Goal: Task Accomplishment & Management: Complete application form

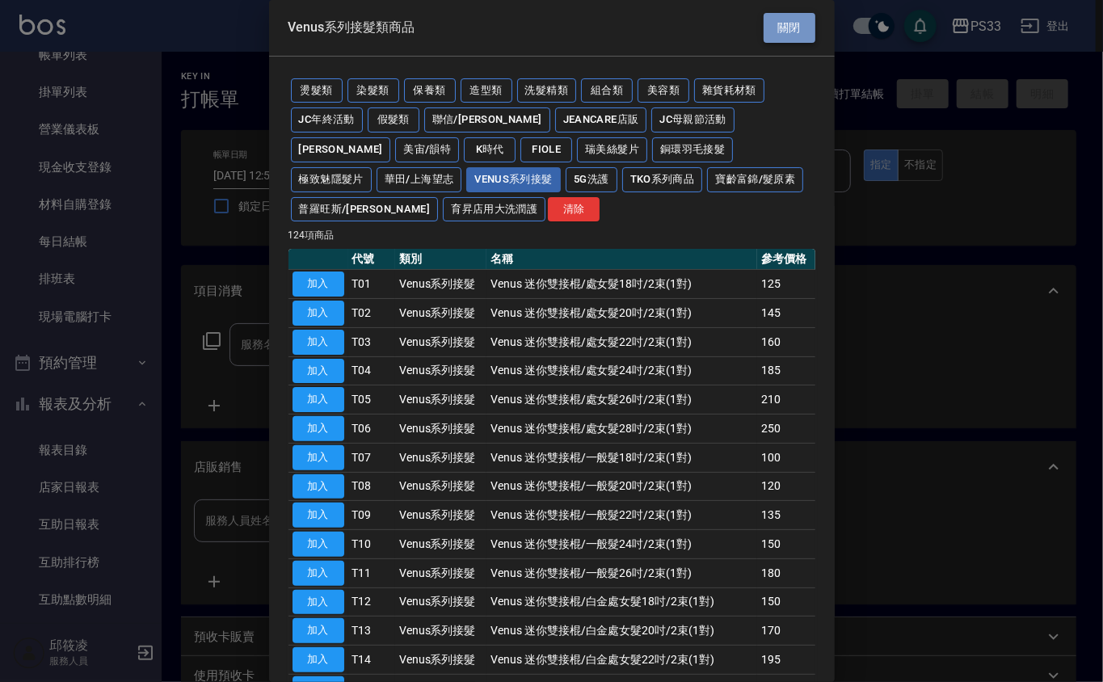
click at [789, 15] on button "關閉" at bounding box center [790, 28] width 52 height 30
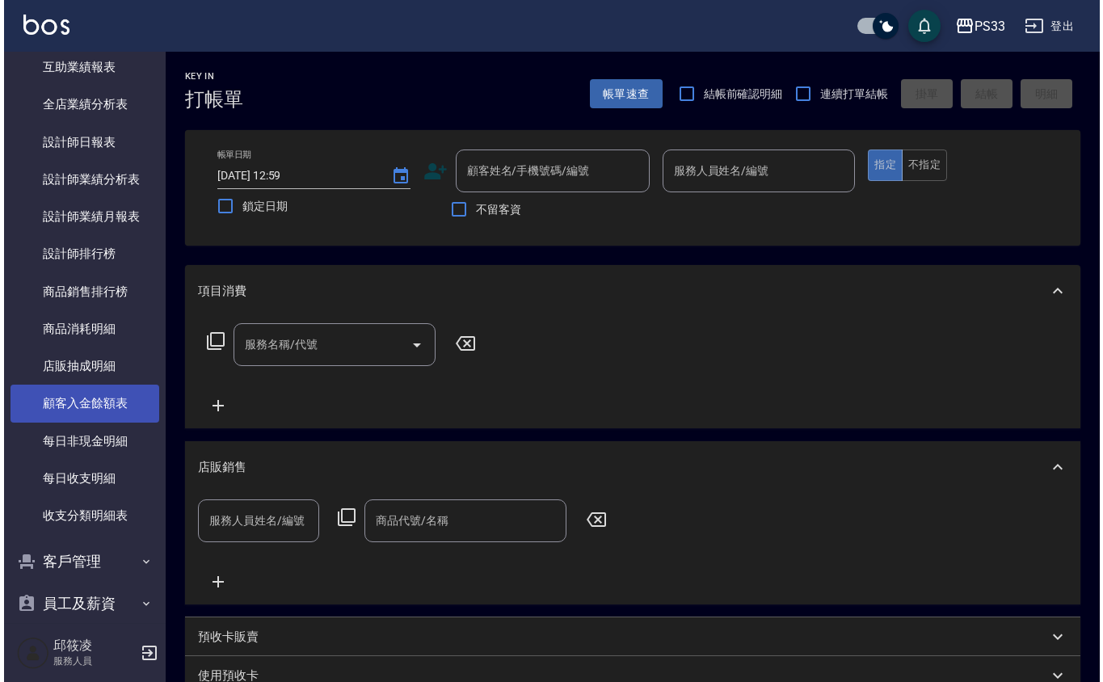
scroll to position [698, 0]
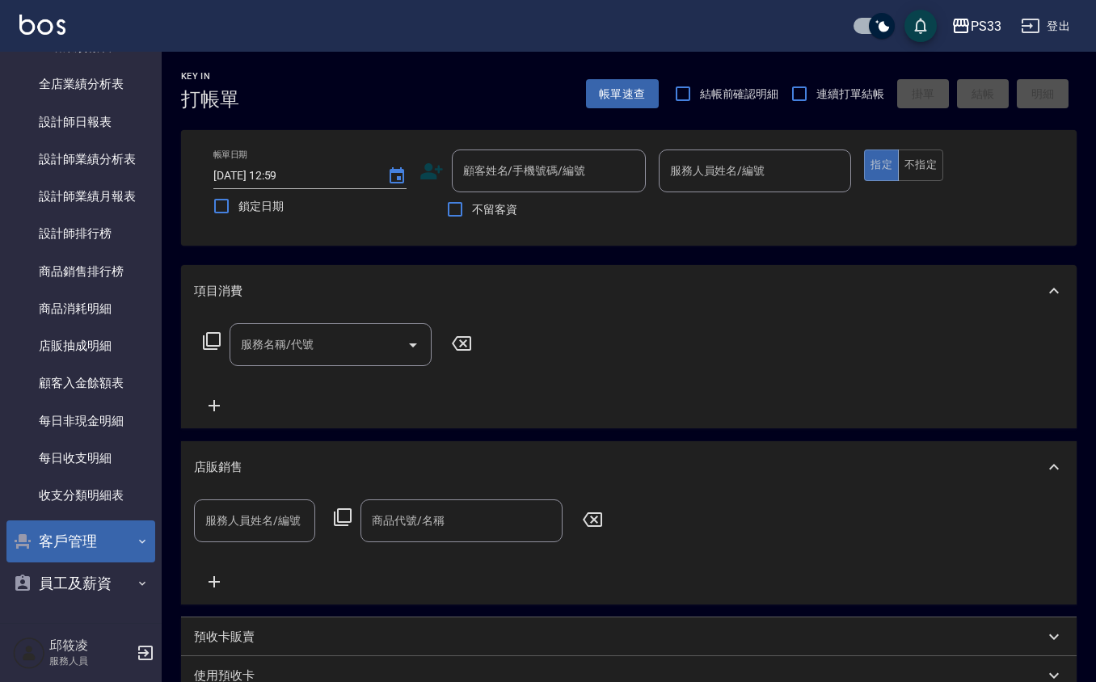
click at [79, 530] on button "客戶管理" at bounding box center [80, 542] width 149 height 42
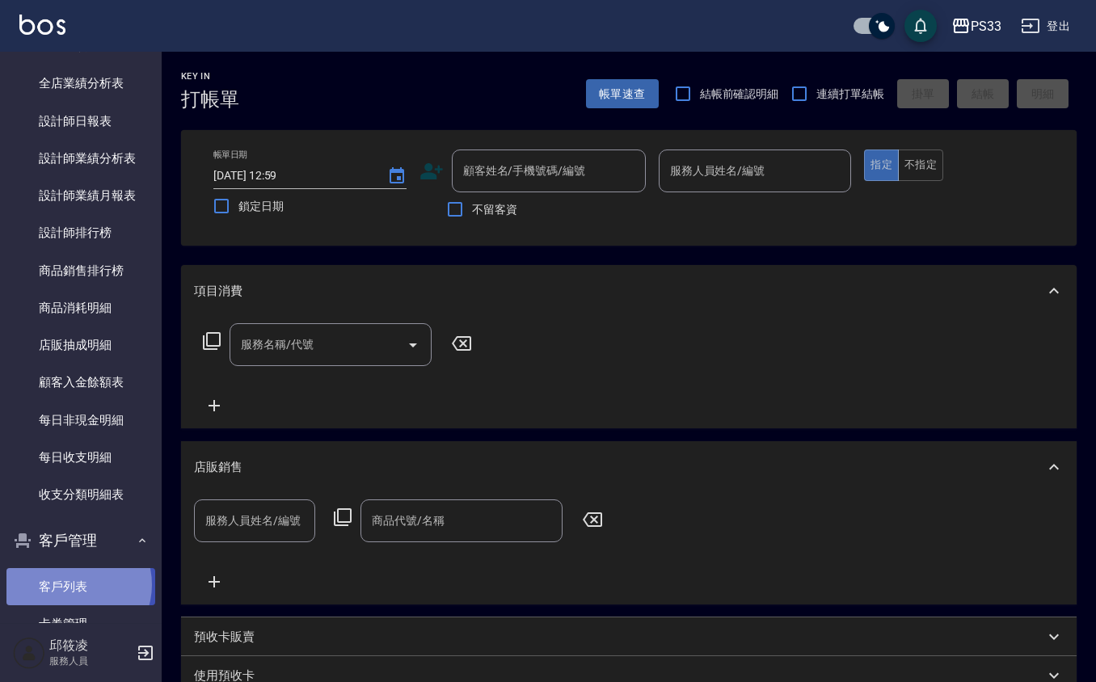
click at [72, 584] on link "客戶列表" at bounding box center [80, 586] width 149 height 37
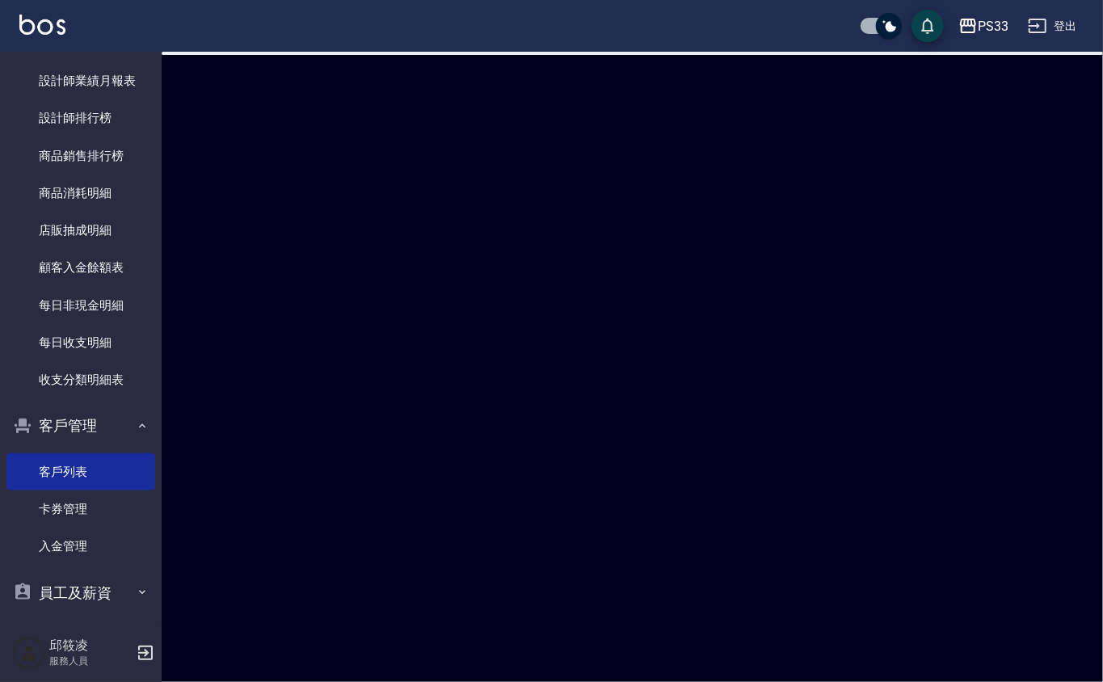
scroll to position [823, 0]
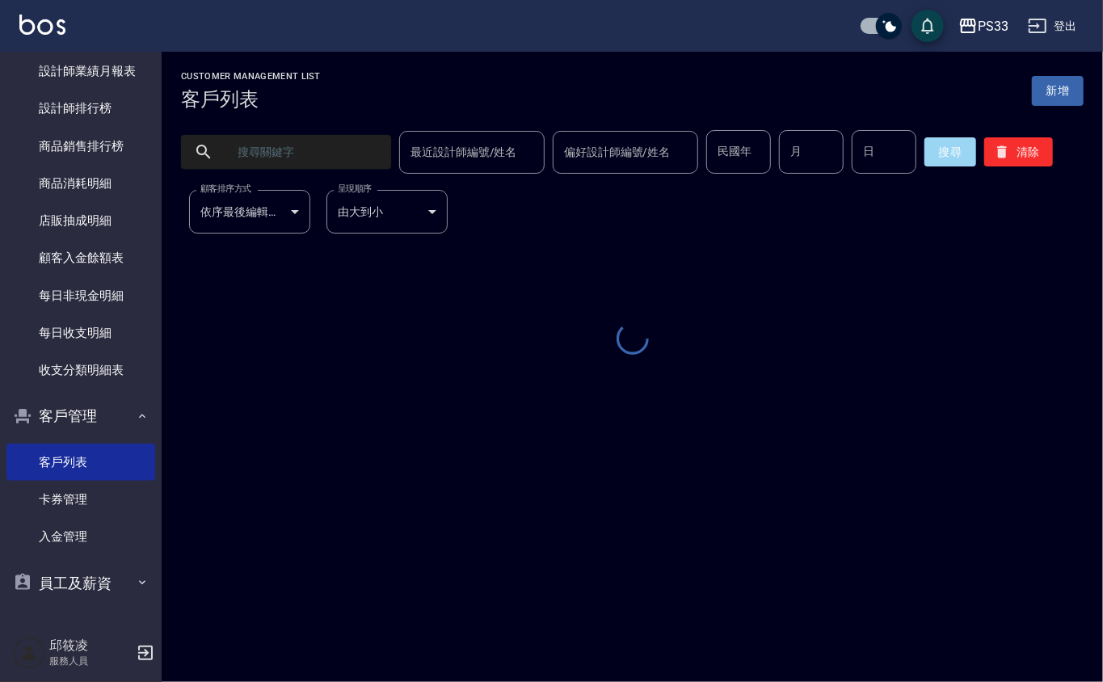
click at [295, 149] on input "text" at bounding box center [302, 152] width 152 height 44
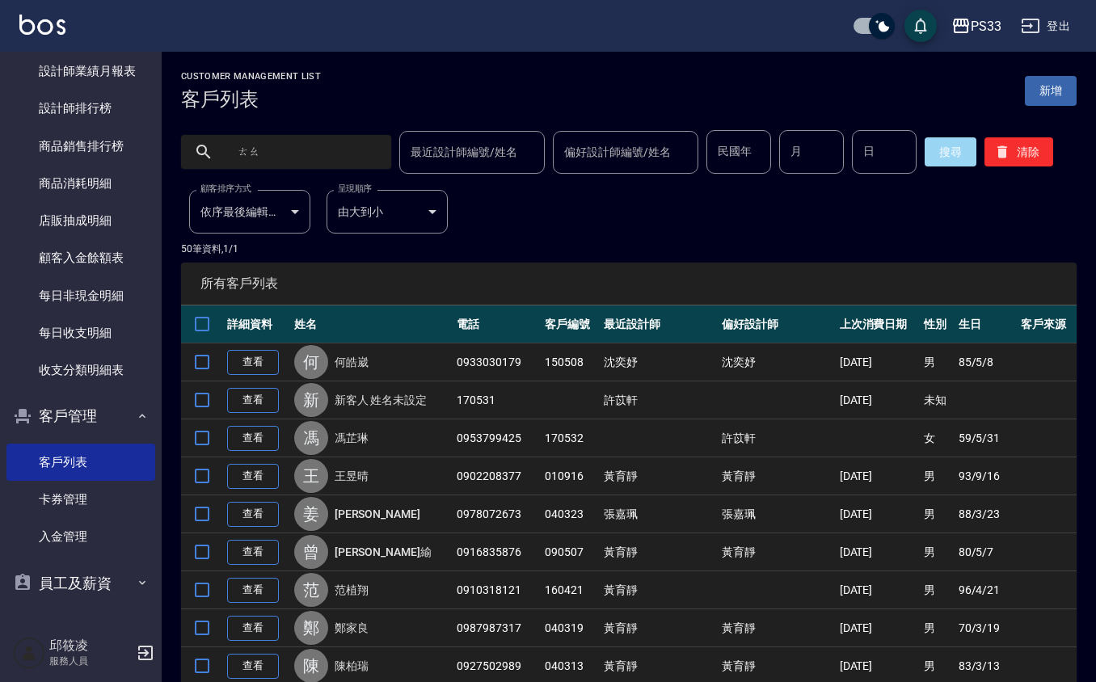
type input "陶"
type input "掏"
type input "姚"
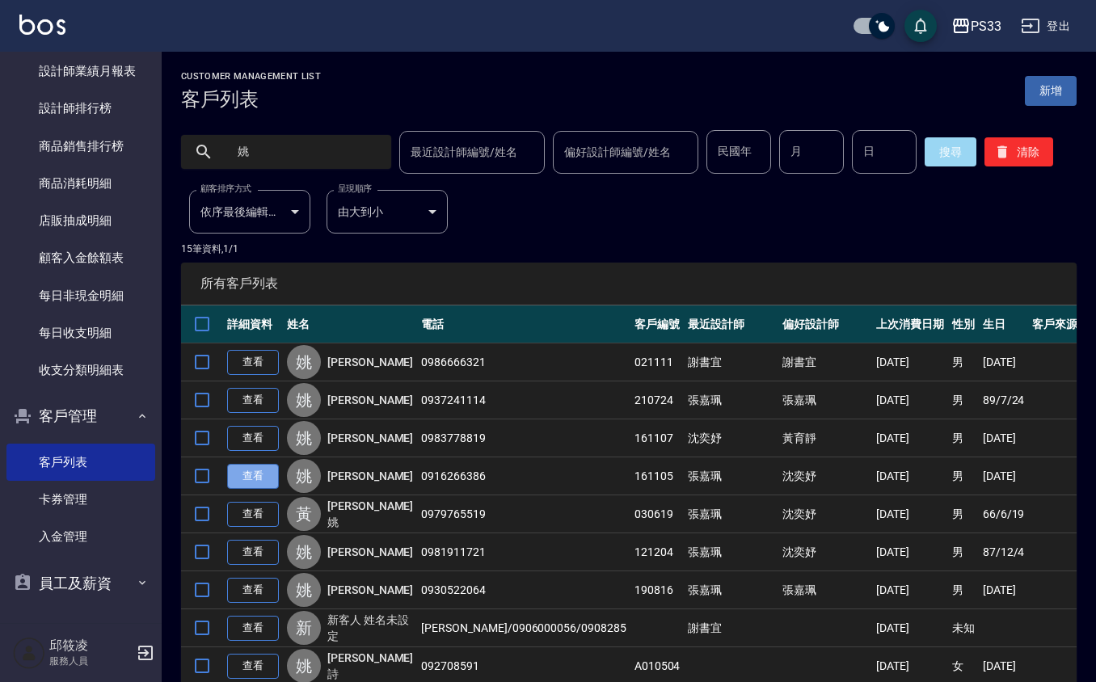
click at [269, 486] on link "查看" at bounding box center [253, 476] width 52 height 25
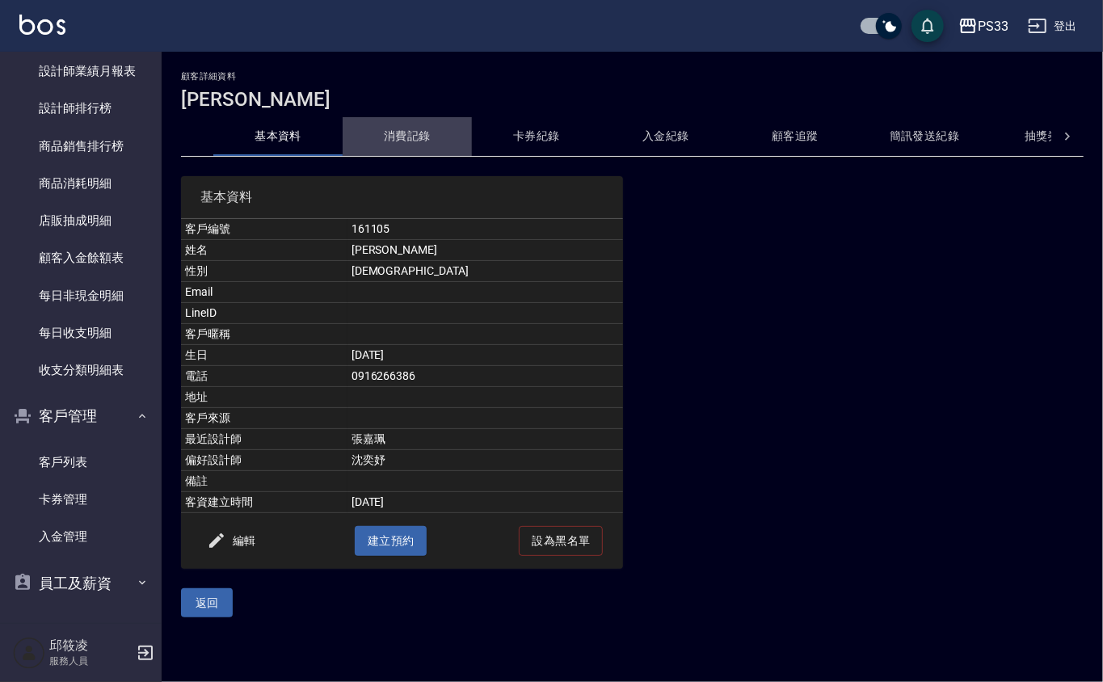
click at [412, 128] on button "消費記錄" at bounding box center [407, 136] width 129 height 39
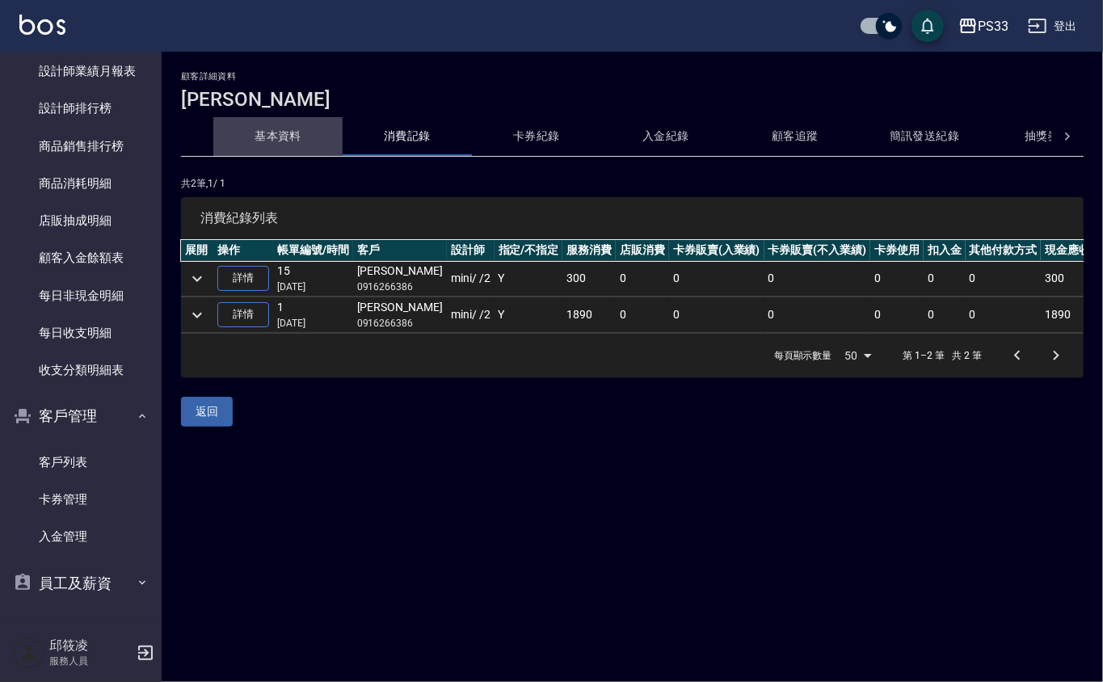
click at [281, 131] on button "基本資料" at bounding box center [277, 136] width 129 height 39
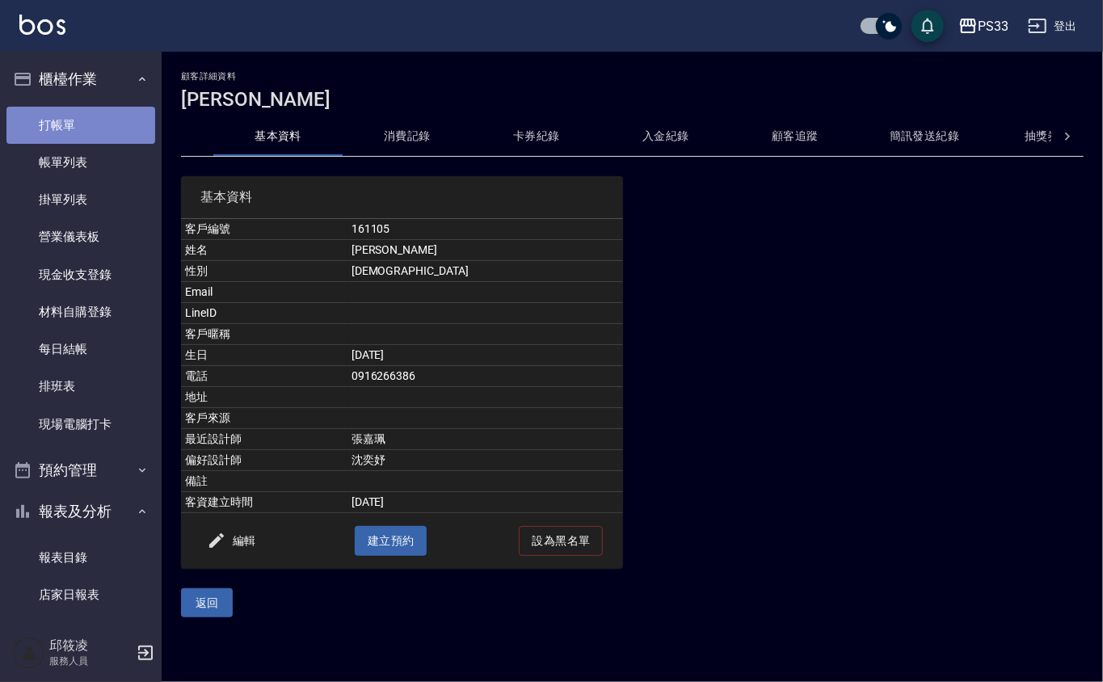
click at [97, 126] on link "打帳單" at bounding box center [80, 125] width 149 height 37
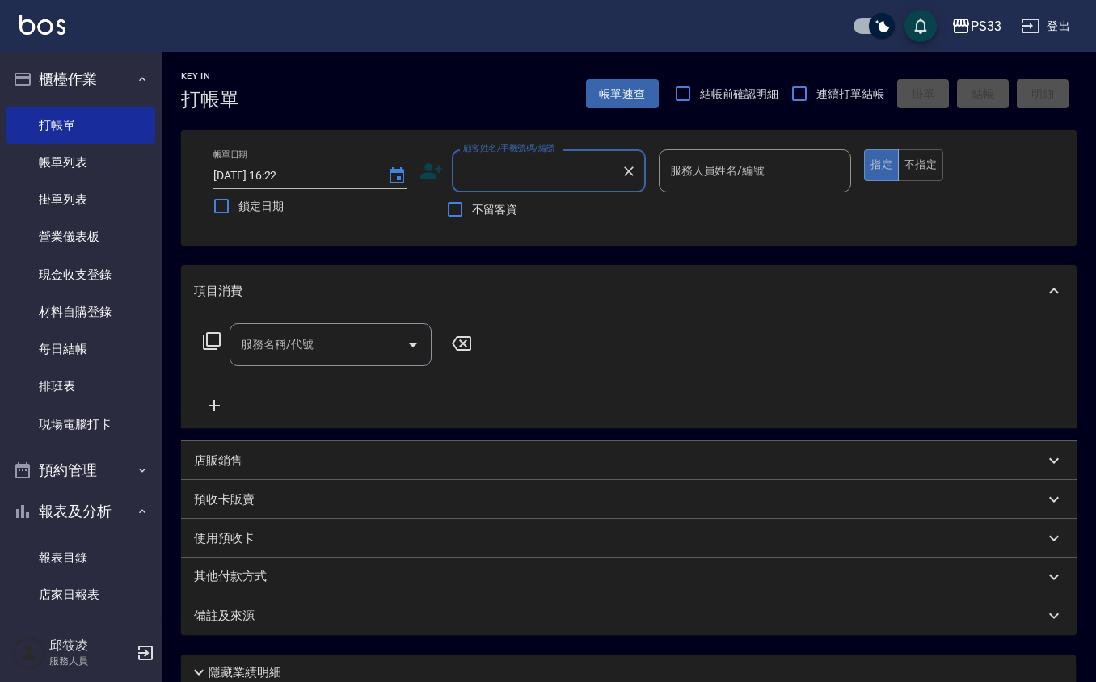
click at [658, 448] on div "店販銷售" at bounding box center [629, 460] width 896 height 39
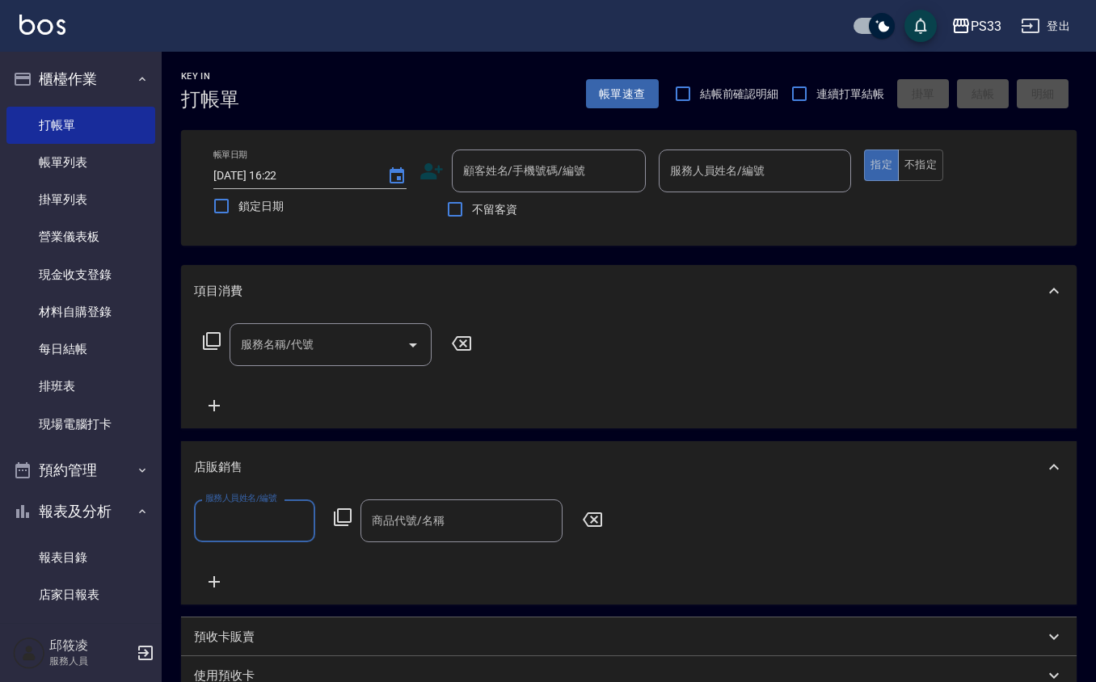
click at [445, 534] on div "商品代號/名稱" at bounding box center [462, 521] width 202 height 43
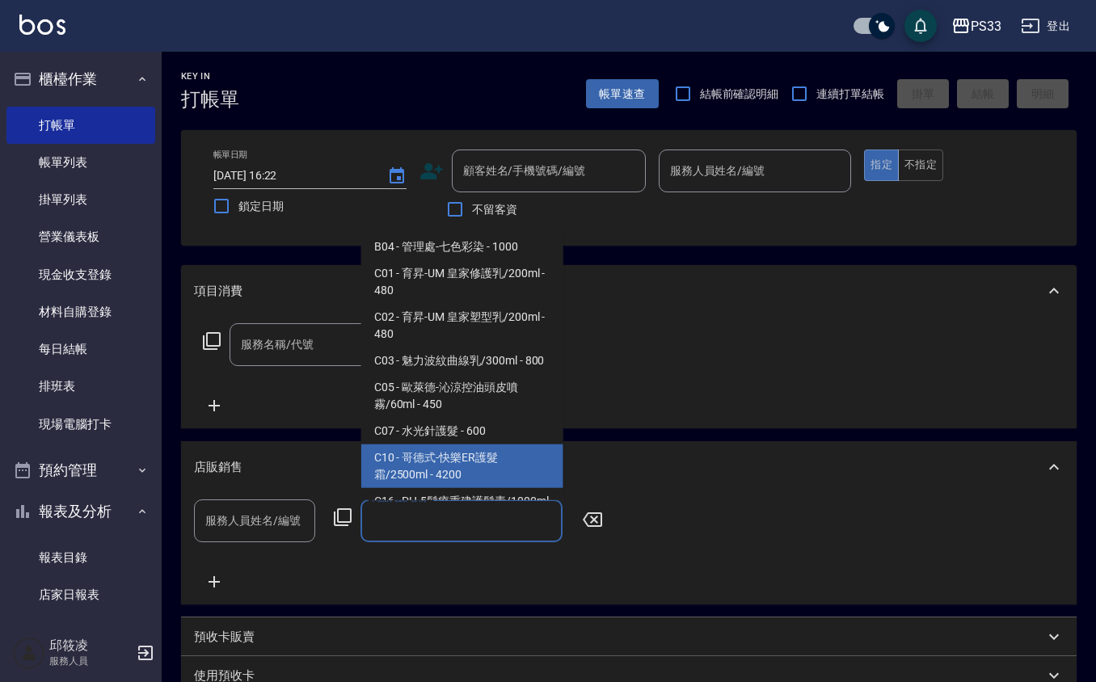
click at [341, 529] on div "服務人員姓名/編號 服務人員姓名/編號 商品代號/名稱 商品代號/名稱" at bounding box center [403, 521] width 419 height 43
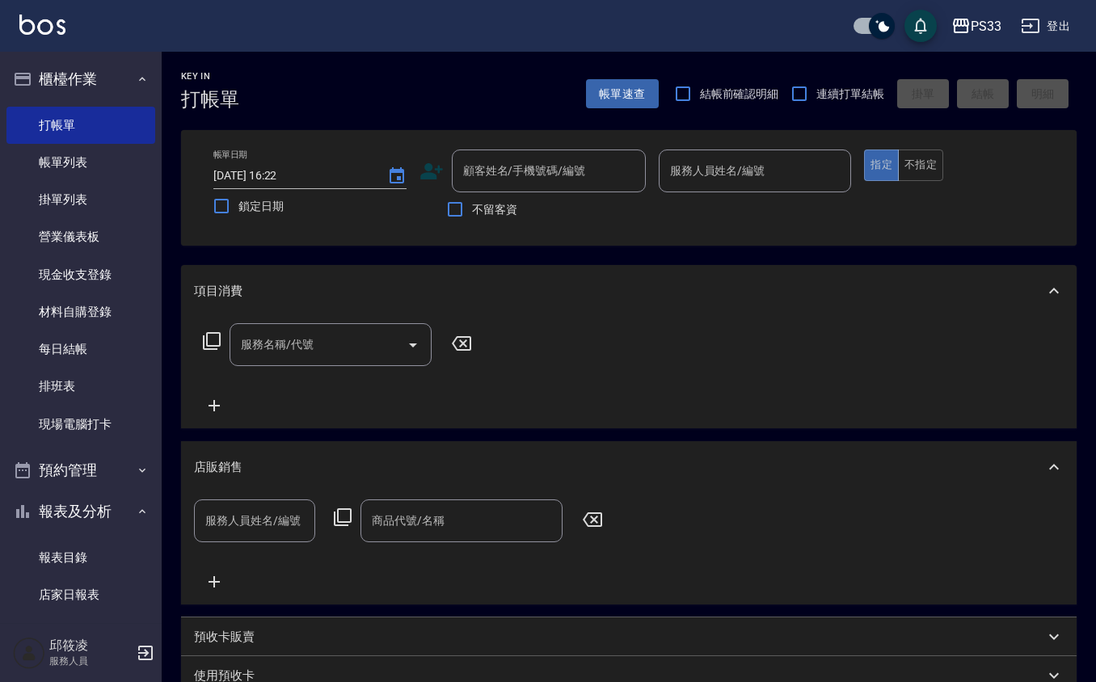
click at [341, 518] on icon at bounding box center [342, 517] width 19 height 19
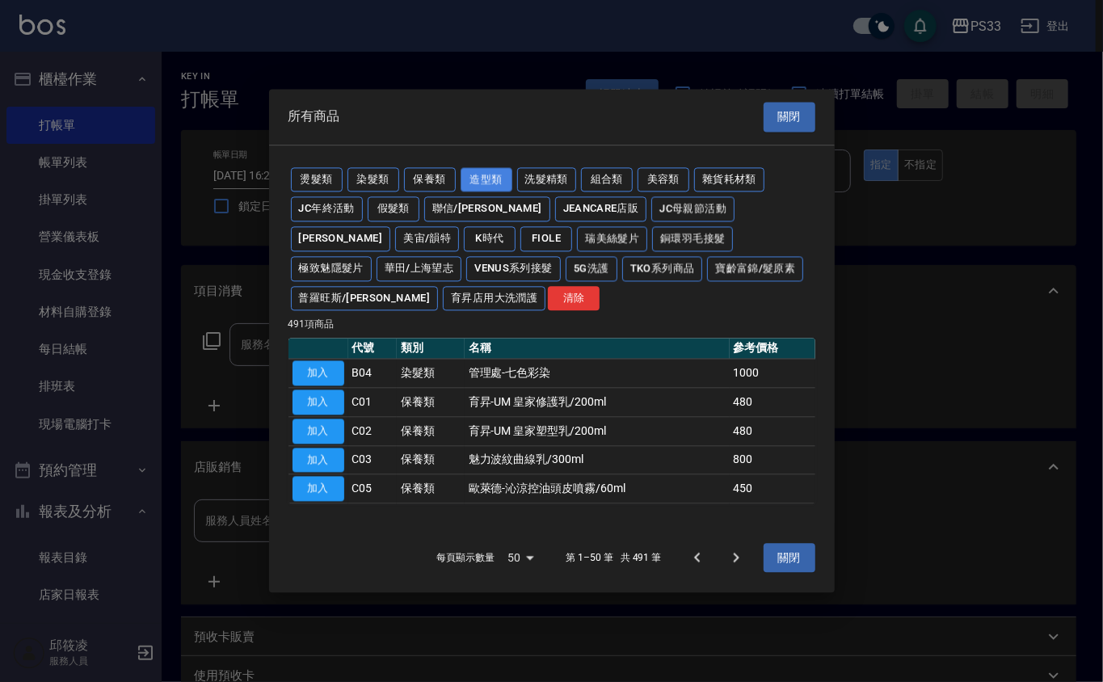
click at [473, 167] on button "造型類" at bounding box center [487, 179] width 52 height 25
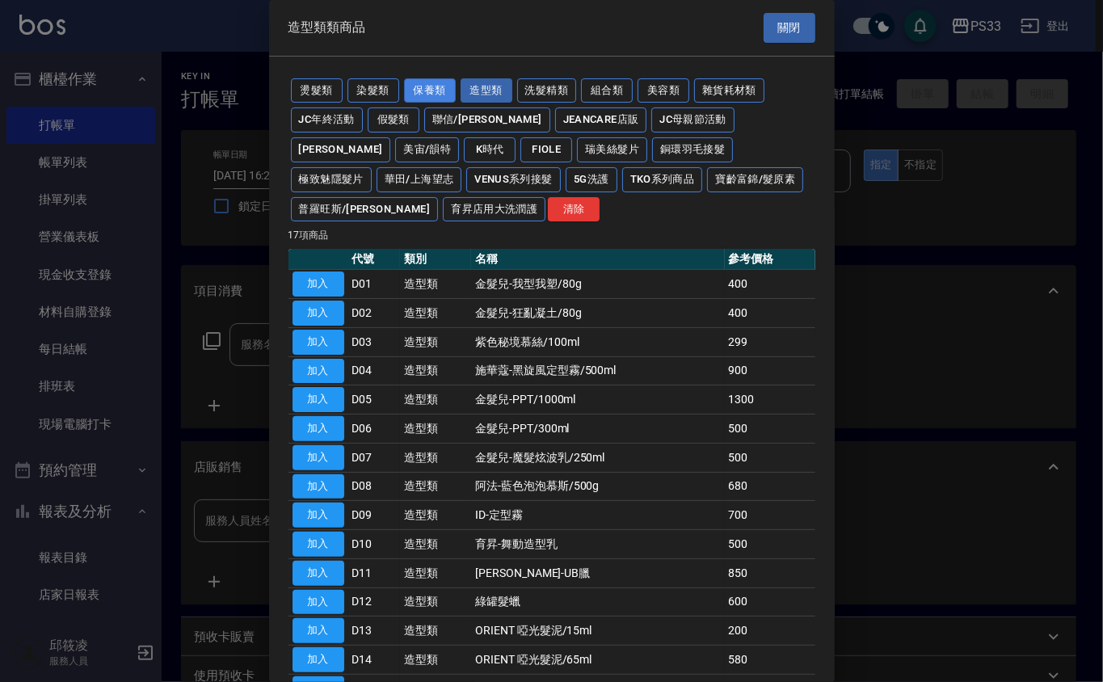
click at [424, 87] on button "保養類" at bounding box center [430, 90] width 52 height 25
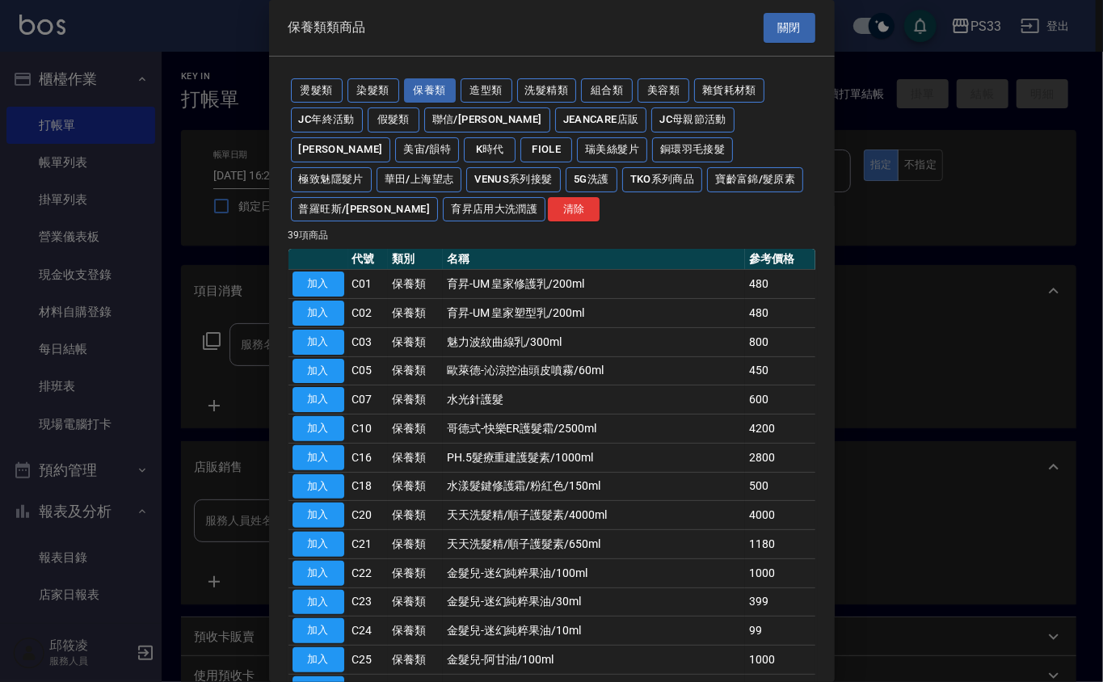
click at [779, 26] on button "關閉" at bounding box center [790, 28] width 52 height 30
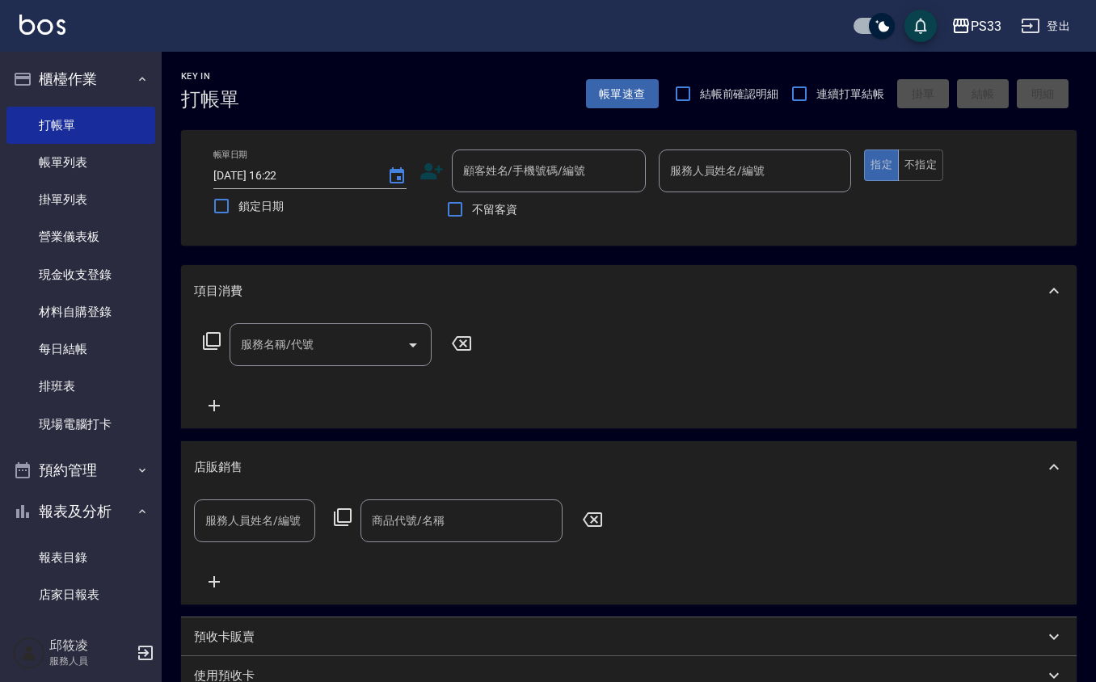
click at [419, 171] on div "帳單日期 [DATE] 16:22 鎖定日期 顧客姓名/手機號碼/編號 顧客姓名/手機號碼/編號 不留客資 服務人員姓名/編號 服務人員姓名/編號 指定 不指定" at bounding box center [628, 188] width 857 height 77
click at [424, 170] on icon at bounding box center [432, 171] width 24 height 24
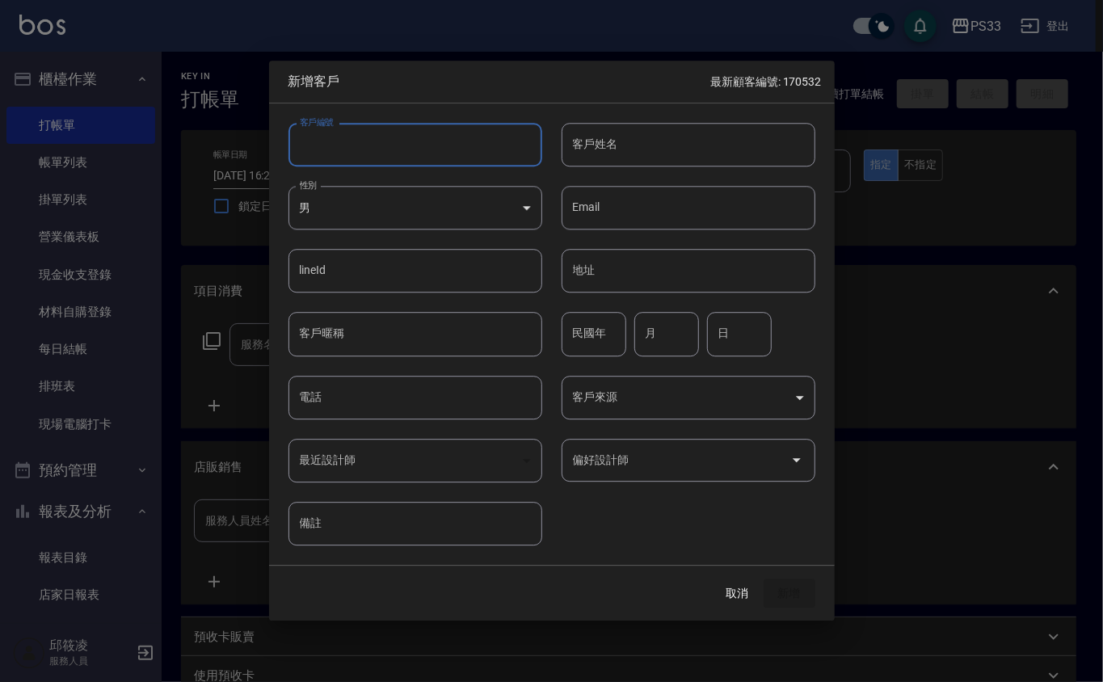
click at [434, 128] on input "客戶編號" at bounding box center [416, 145] width 254 height 44
type input "191204"
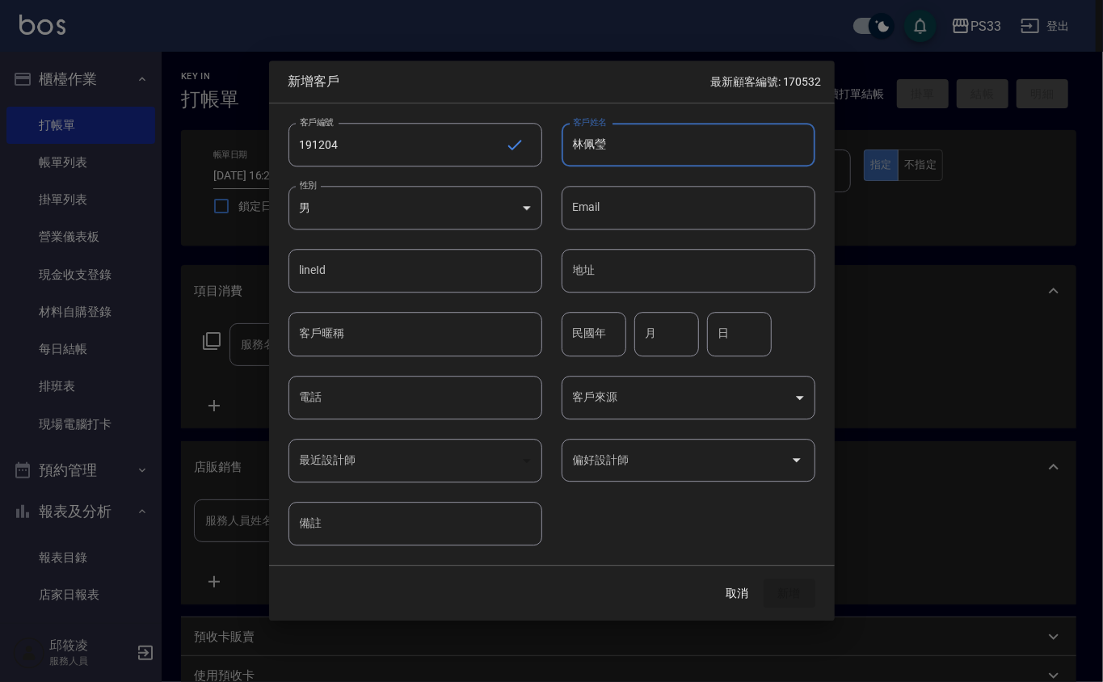
type input "林佩瑩"
type input "73"
type input "12"
type input "4"
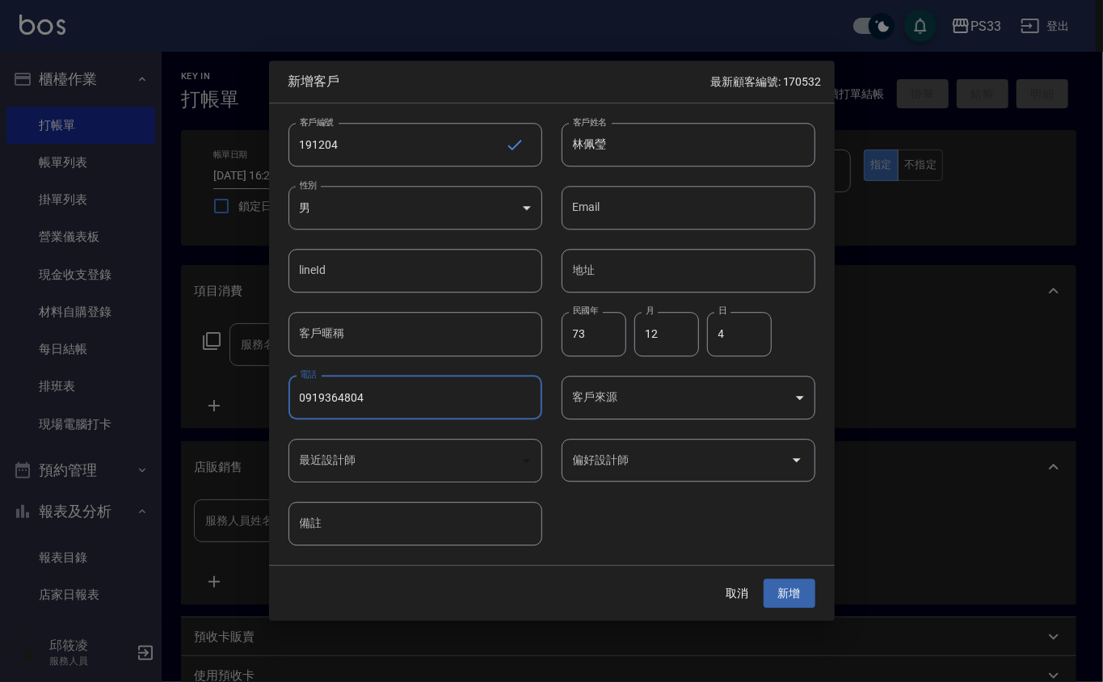
type input "0919364804"
type input "[PERSON_NAME]"
click at [764, 579] on button "新增" at bounding box center [790, 594] width 52 height 30
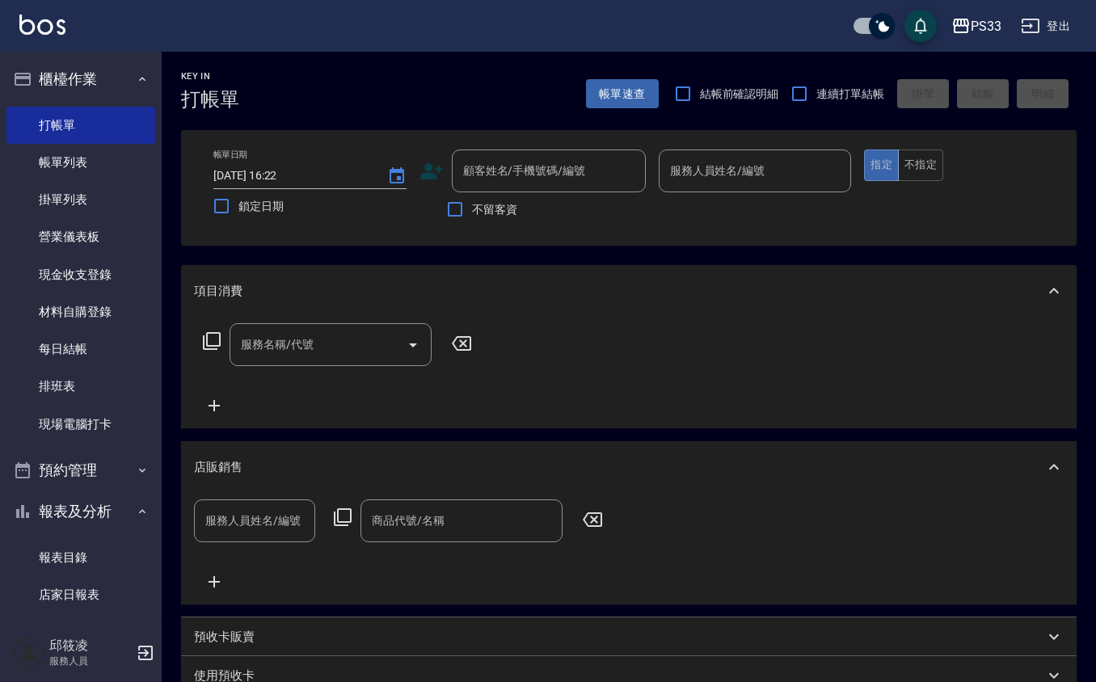
click at [434, 168] on icon at bounding box center [432, 171] width 24 height 24
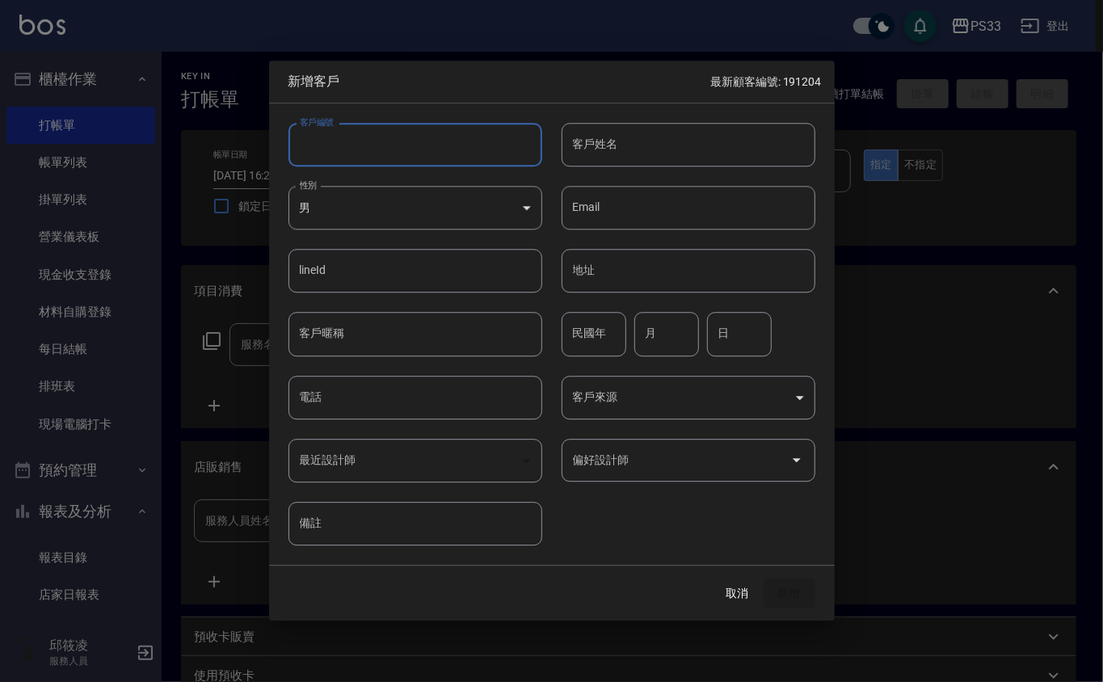
click at [445, 150] on input "客戶編號" at bounding box center [416, 145] width 254 height 44
type input "230901"
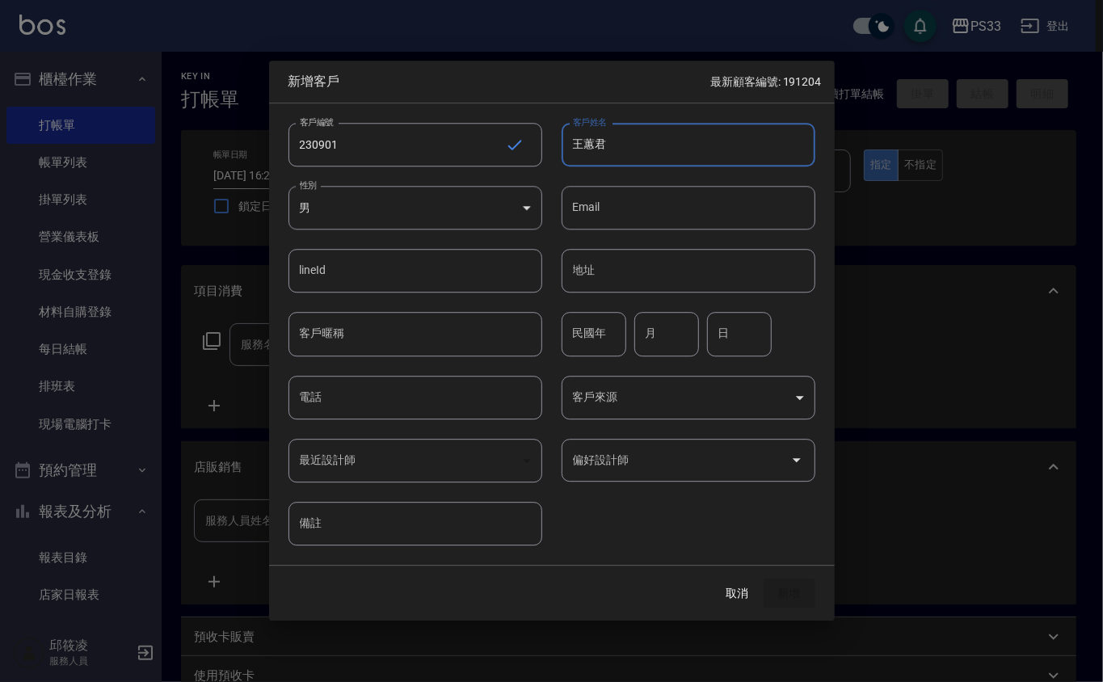
type input "王蕙君"
type input "80"
type input "9"
type input "1"
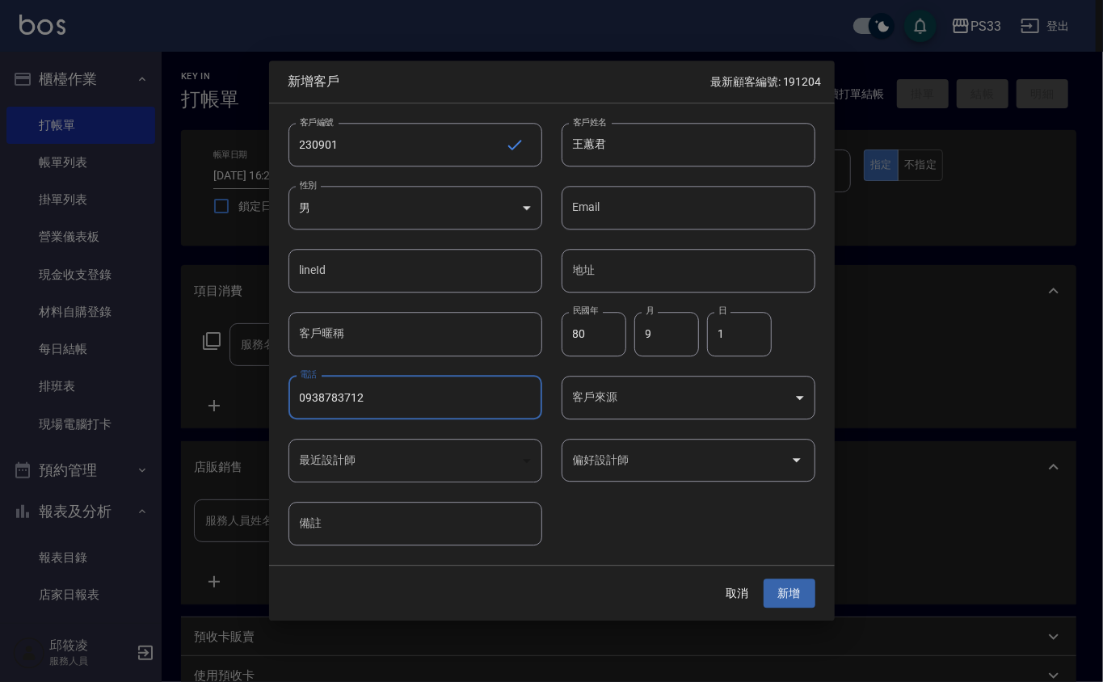
type input "0938783712"
type input "[PERSON_NAME]"
click at [764, 579] on button "新增" at bounding box center [790, 594] width 52 height 30
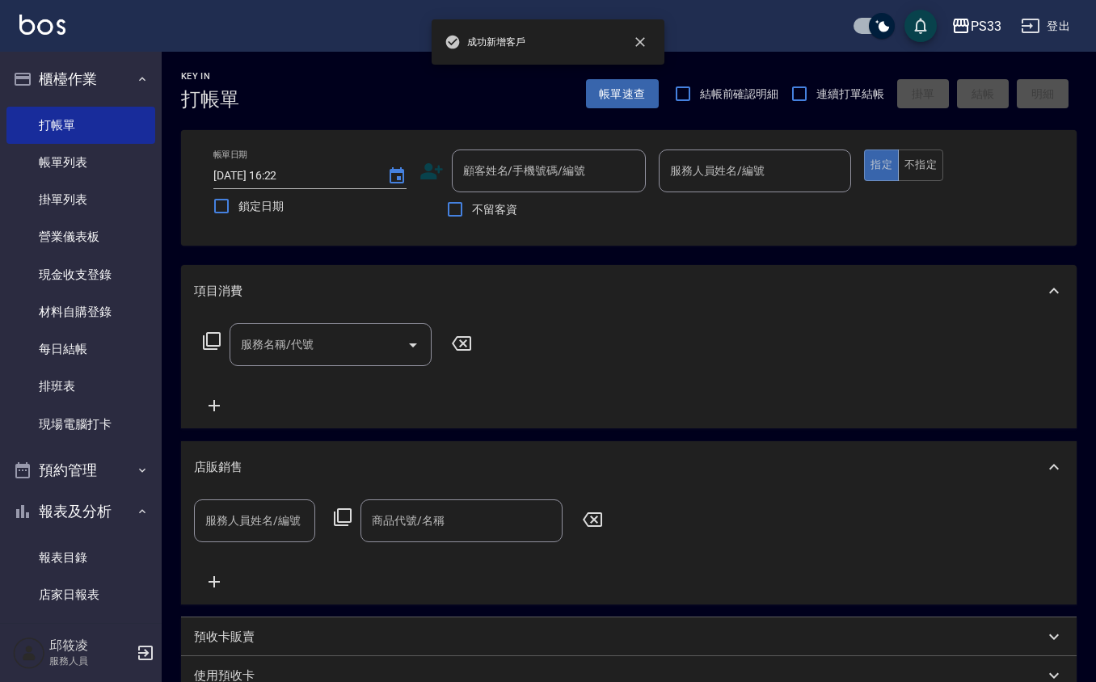
click at [422, 178] on icon at bounding box center [431, 171] width 23 height 16
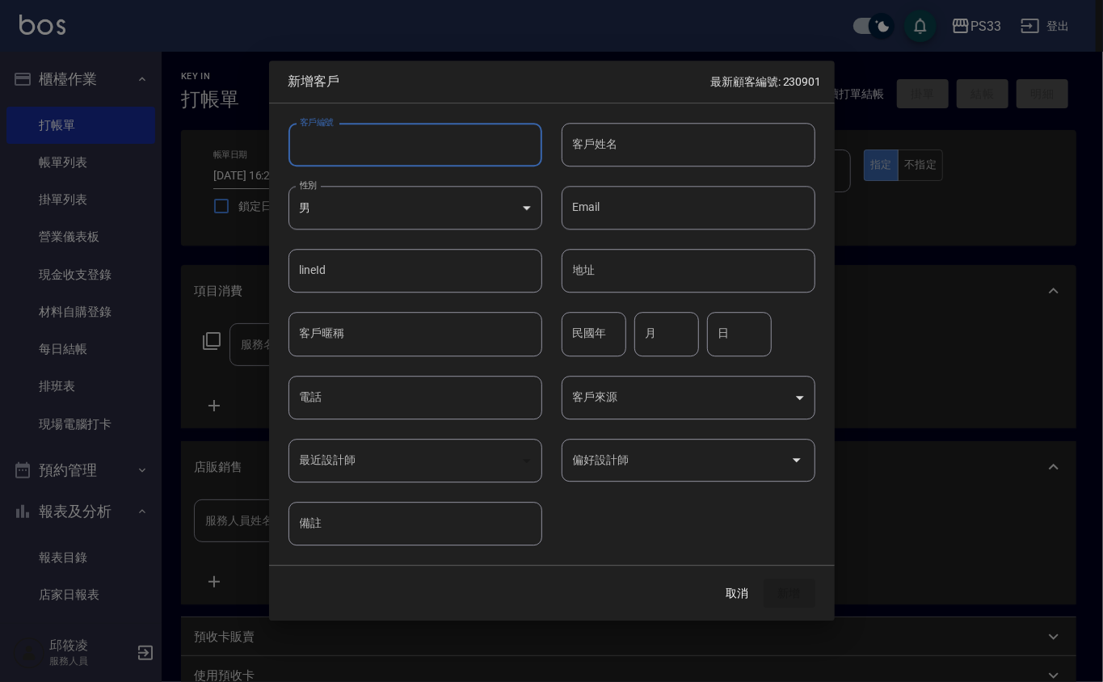
click at [424, 156] on input "客戶編號" at bounding box center [416, 145] width 254 height 44
type input "141229"
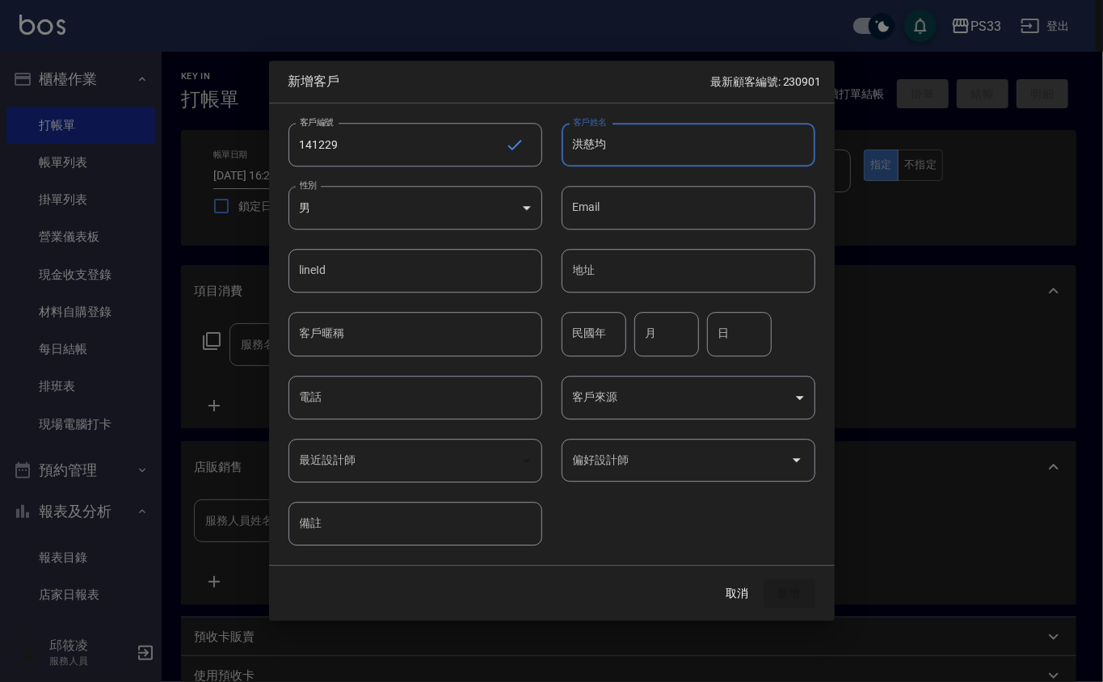
type input "洪慈均"
type input "75"
type input "12"
type input "29"
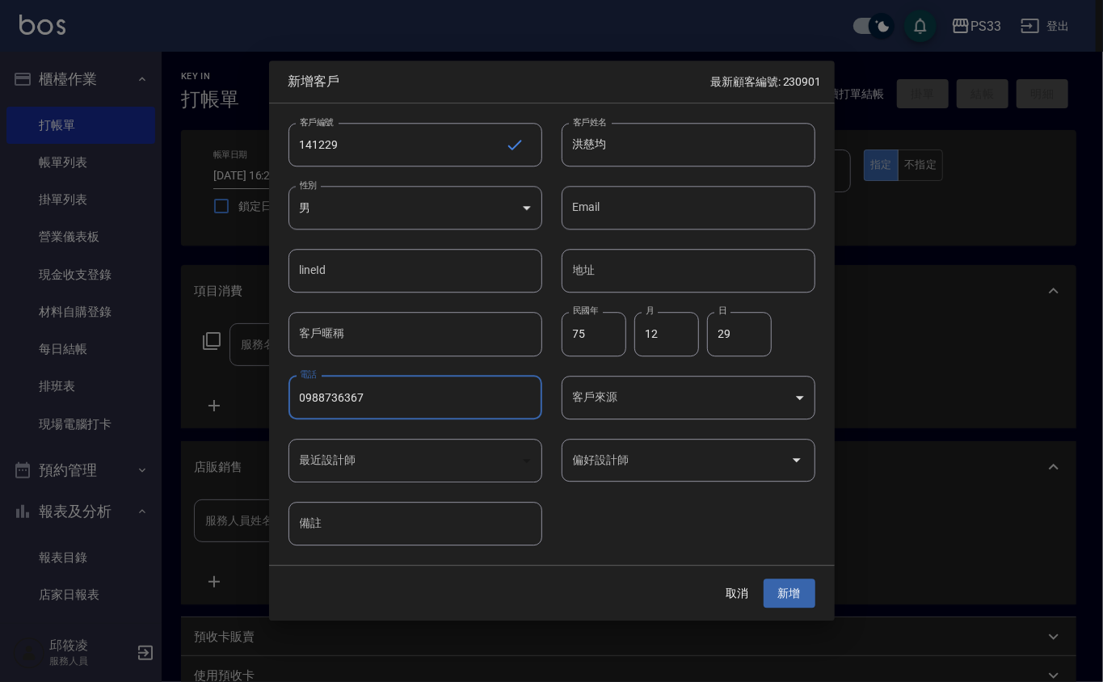
type input "0988736367"
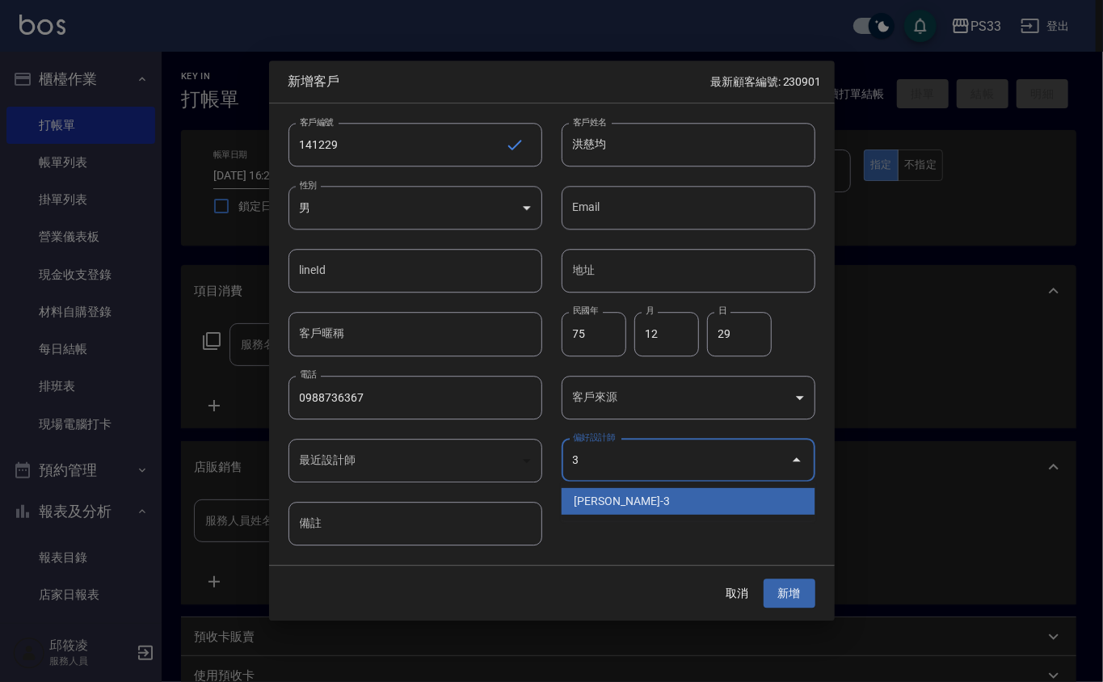
type input "[PERSON_NAME]"
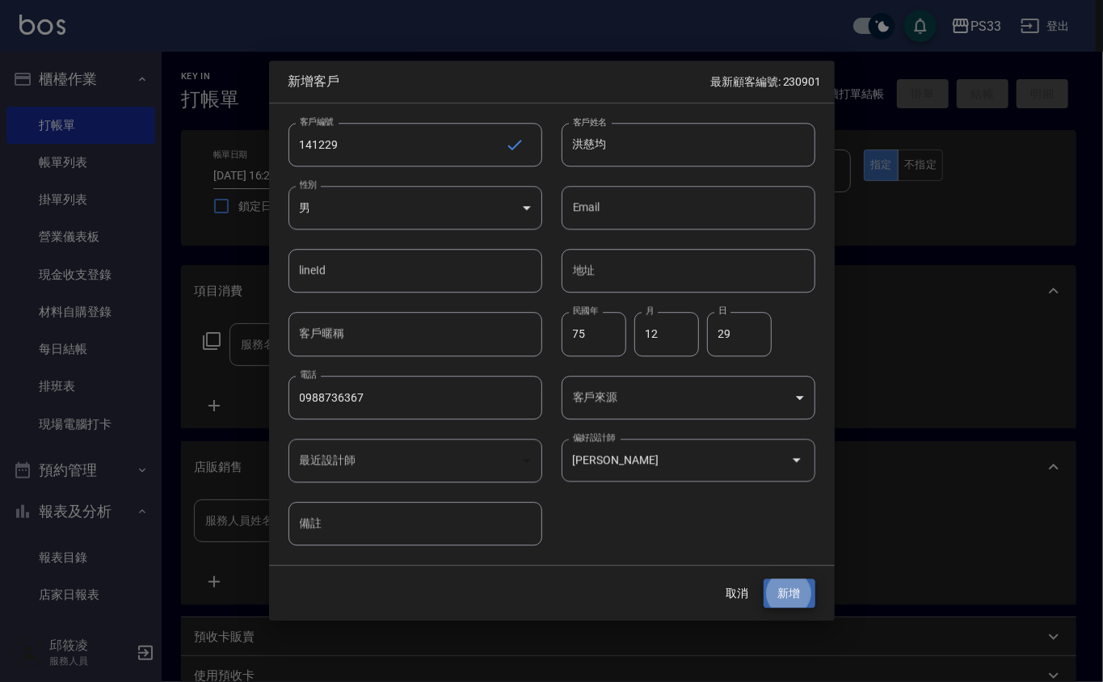
click at [764, 579] on button "新增" at bounding box center [790, 594] width 52 height 30
